Goal: Task Accomplishment & Management: Manage account settings

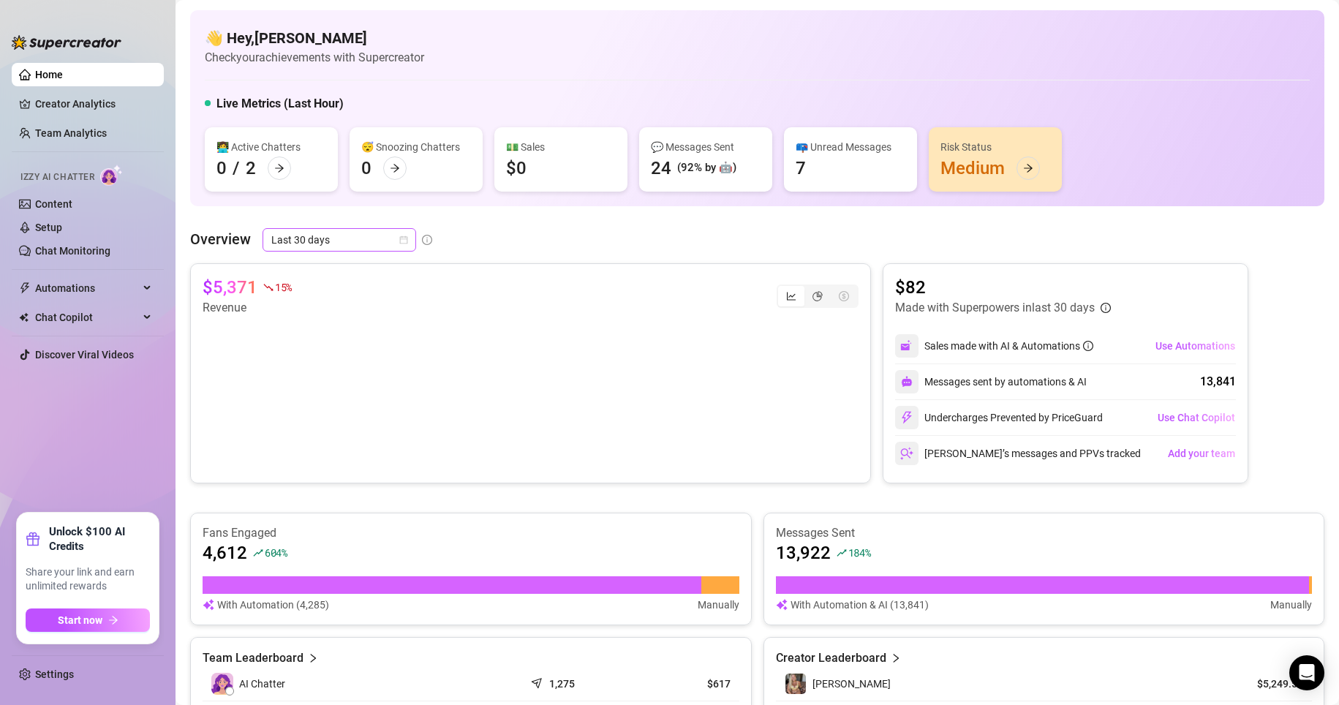
click at [385, 238] on span "Last 30 days" at bounding box center [339, 240] width 136 height 22
click at [317, 255] on div "Last 24 hours Last 7 days Last 24 hours Last 7 days Last 30 days Last 90 days C…" at bounding box center [339, 316] width 154 height 123
click at [323, 272] on div "Last 24 hours" at bounding box center [339, 269] width 130 height 16
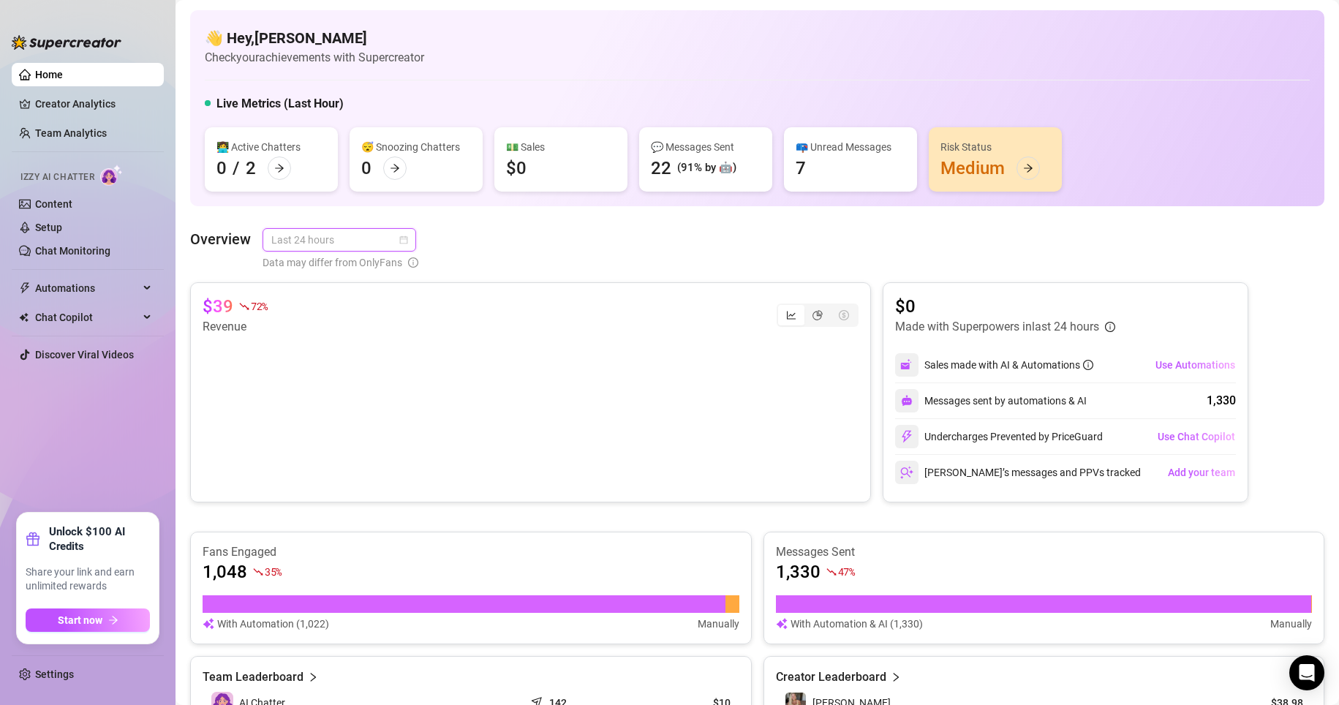
click at [347, 242] on span "Last 24 hours" at bounding box center [339, 240] width 136 height 22
click at [311, 312] on div "Last 30 days" at bounding box center [339, 316] width 130 height 16
